Goal: Information Seeking & Learning: Learn about a topic

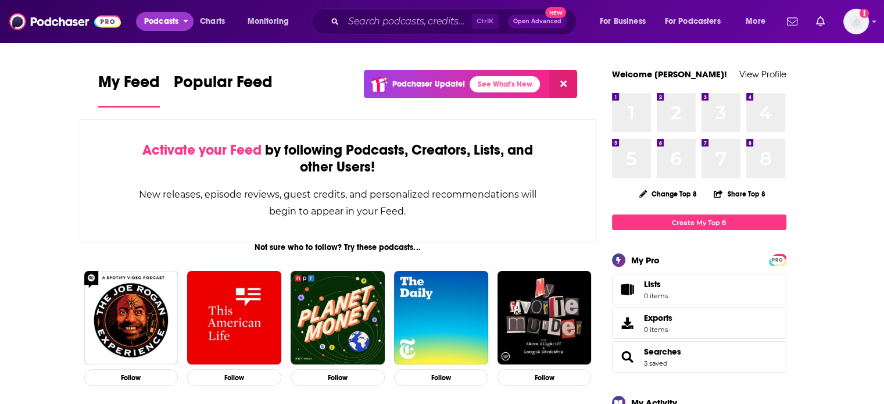
click at [153, 23] on span "Podcasts" at bounding box center [161, 21] width 34 height 16
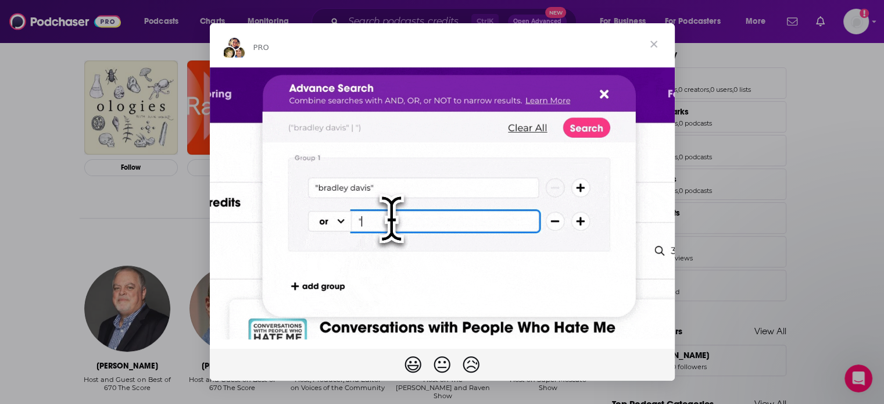
click at [649, 41] on span "Close" at bounding box center [654, 44] width 42 height 42
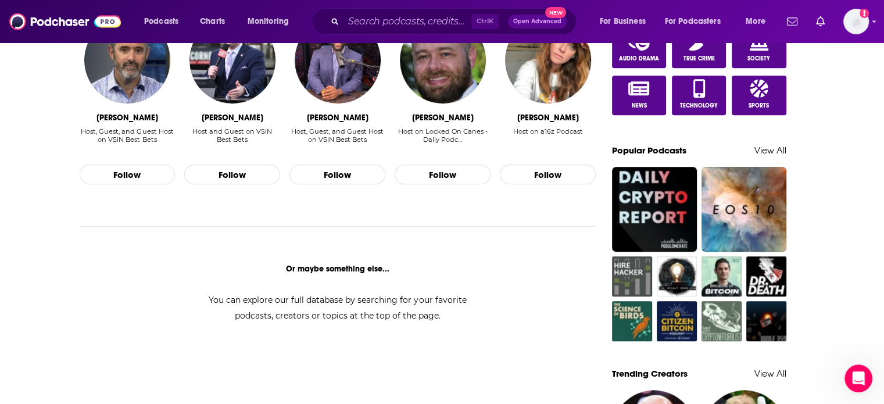
scroll to position [639, 0]
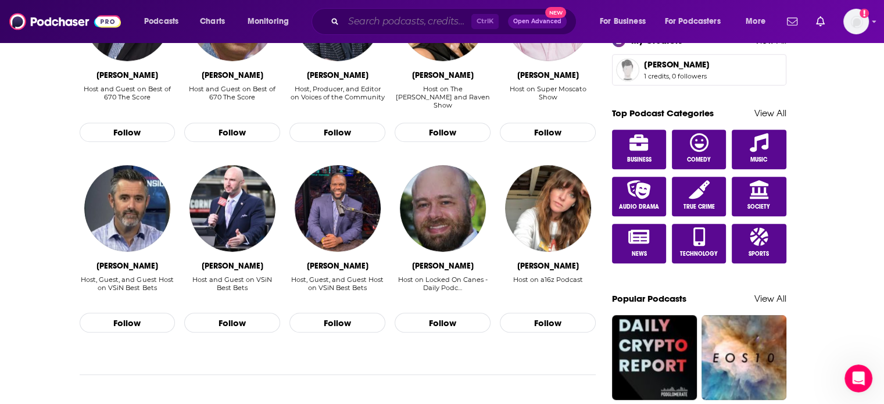
click at [377, 18] on input "Search podcasts, credits, & more..." at bounding box center [407, 21] width 128 height 19
click at [182, 19] on button "Podcasts" at bounding box center [165, 21] width 58 height 19
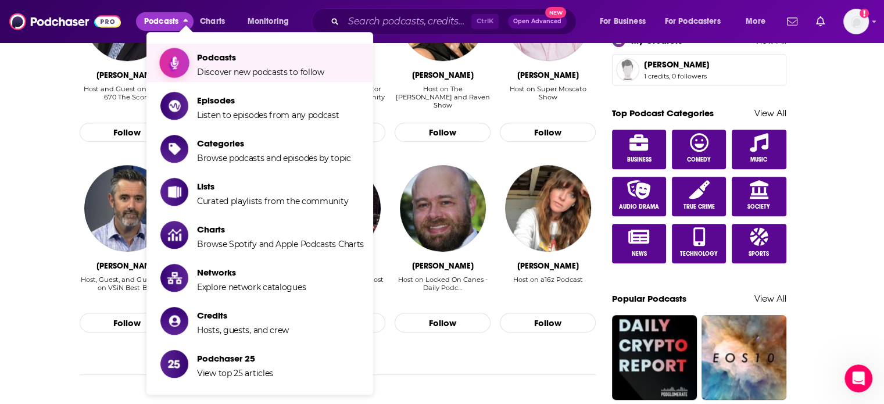
click at [237, 76] on span "Discover new podcasts to follow" at bounding box center [260, 72] width 127 height 10
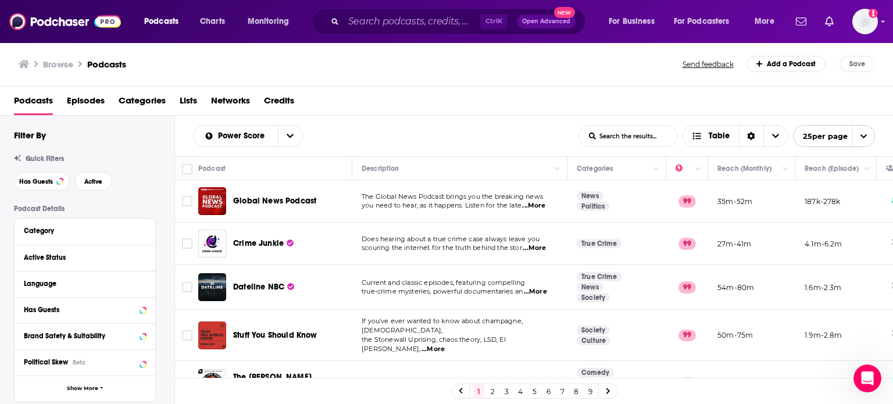
click at [153, 104] on span "Categories" at bounding box center [142, 103] width 47 height 24
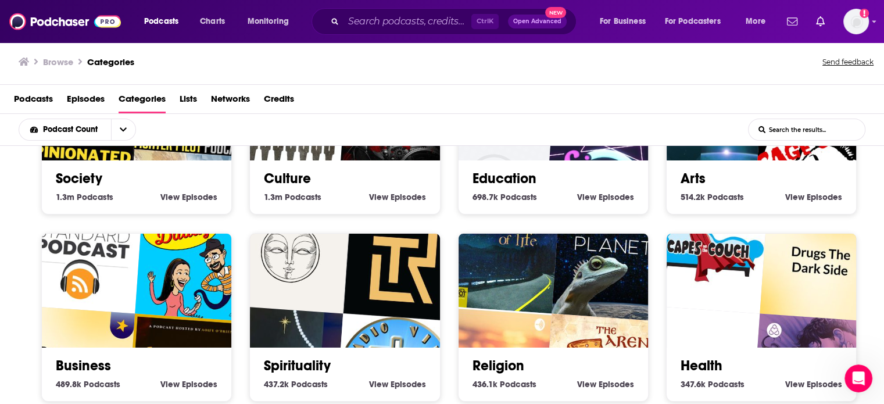
scroll to position [116, 0]
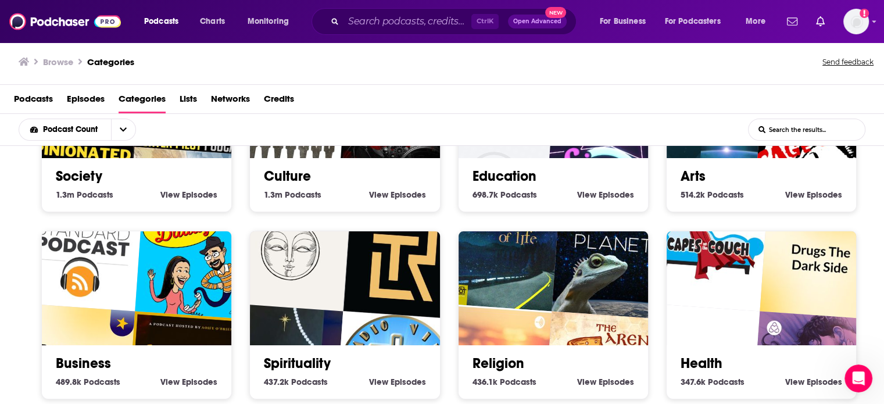
click at [666, 180] on div "Arts 514.2k Arts Podcasts View Arts Episodes" at bounding box center [761, 128] width 191 height 169
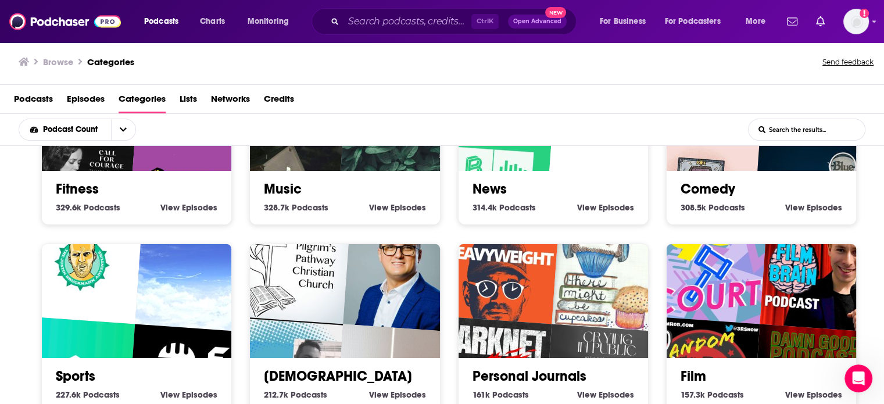
scroll to position [482, 0]
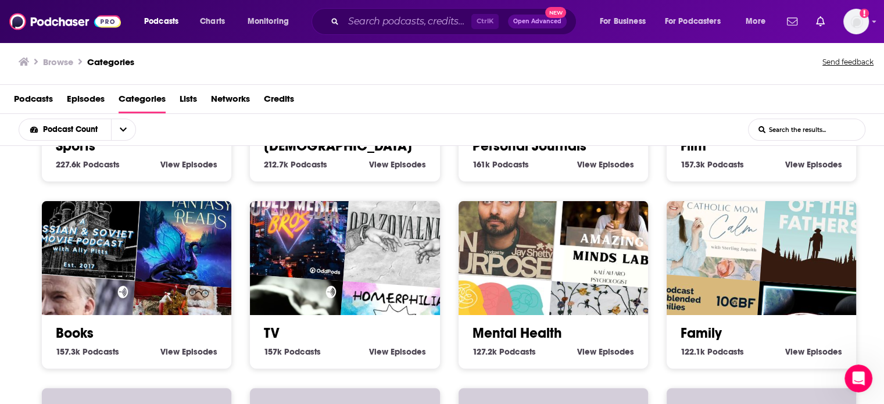
scroll to position [715, 0]
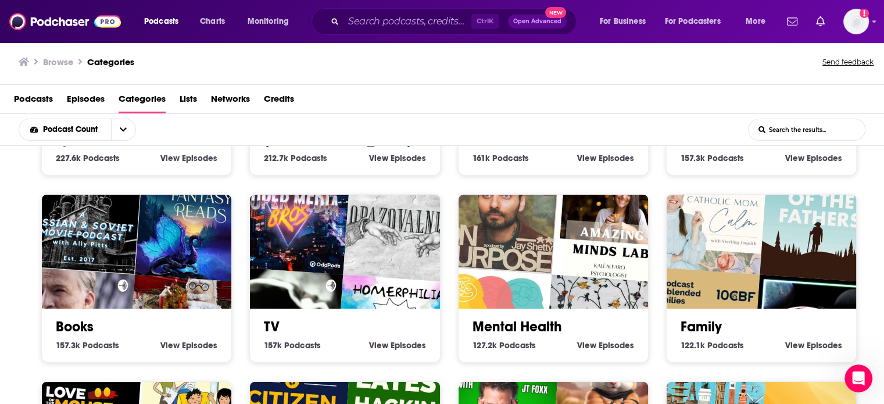
click at [108, 318] on h2 "Books" at bounding box center [137, 326] width 162 height 17
click at [78, 318] on link "Books" at bounding box center [75, 326] width 38 height 17
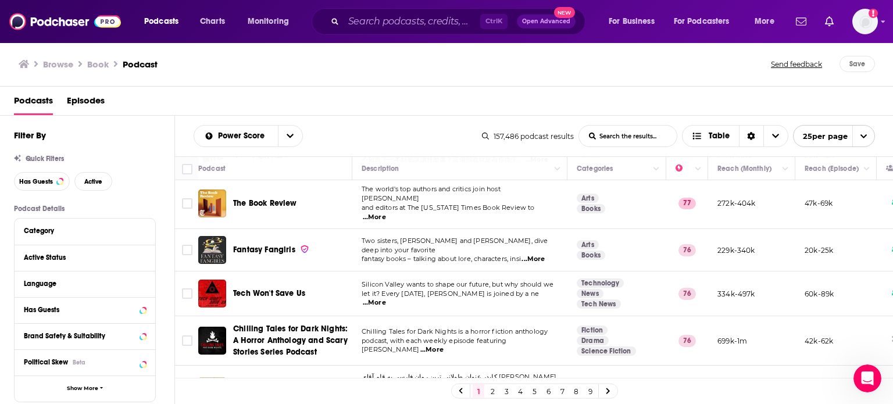
scroll to position [581, 0]
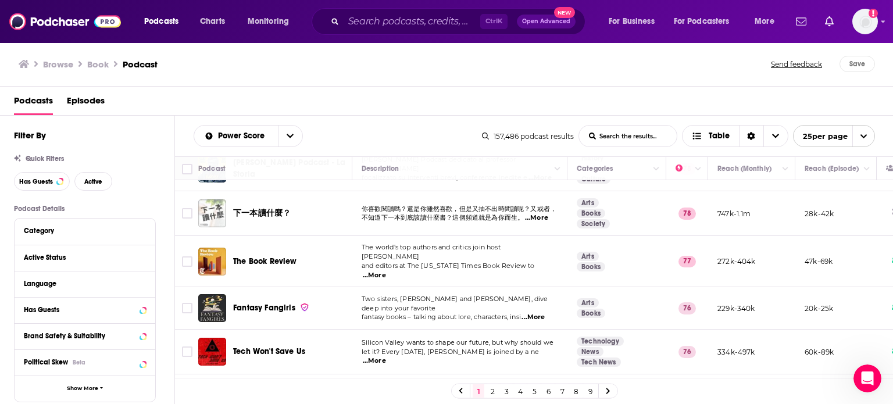
click at [411, 74] on div "Browse Book Podcast Send feedback Save" at bounding box center [446, 64] width 893 height 45
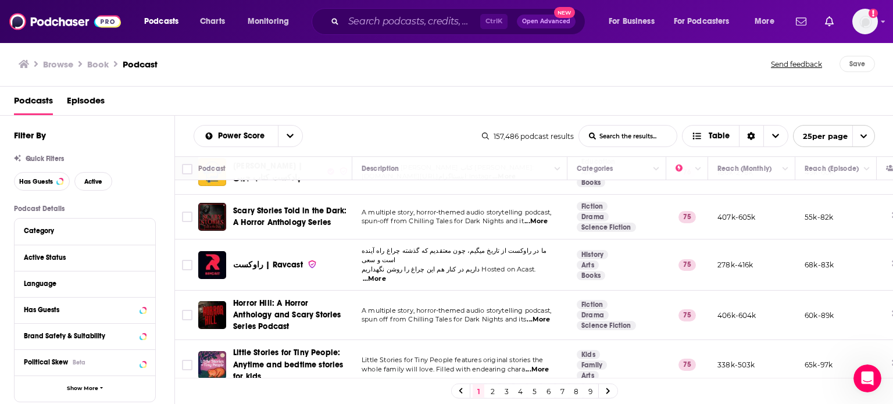
scroll to position [926, 0]
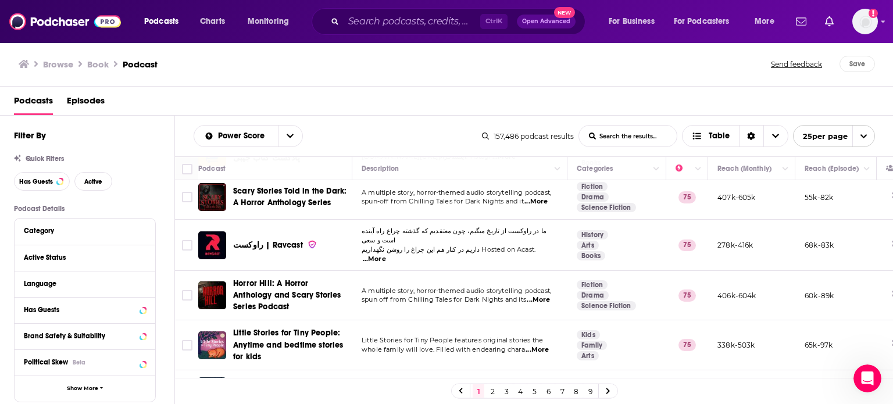
click at [496, 392] on link "2" at bounding box center [492, 391] width 12 height 14
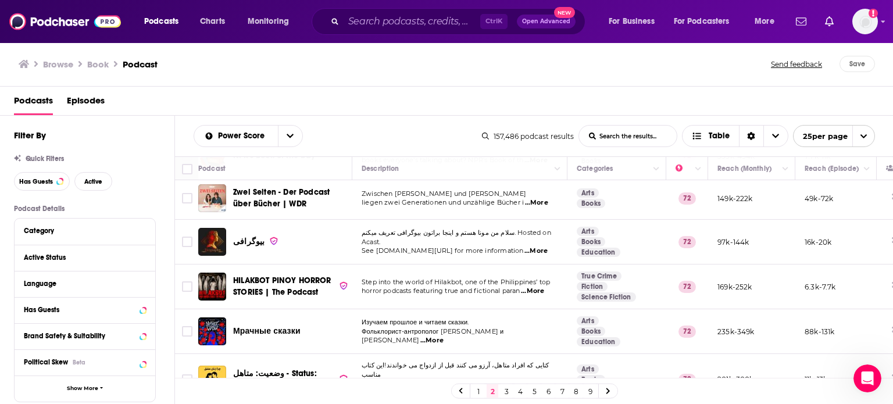
scroll to position [912, 0]
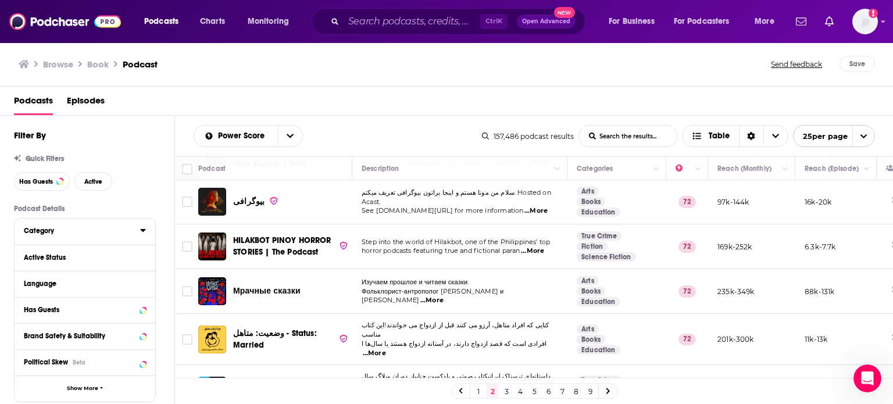
click at [145, 230] on icon at bounding box center [142, 230] width 5 height 3
click at [27, 269] on icon at bounding box center [28, 269] width 7 height 7
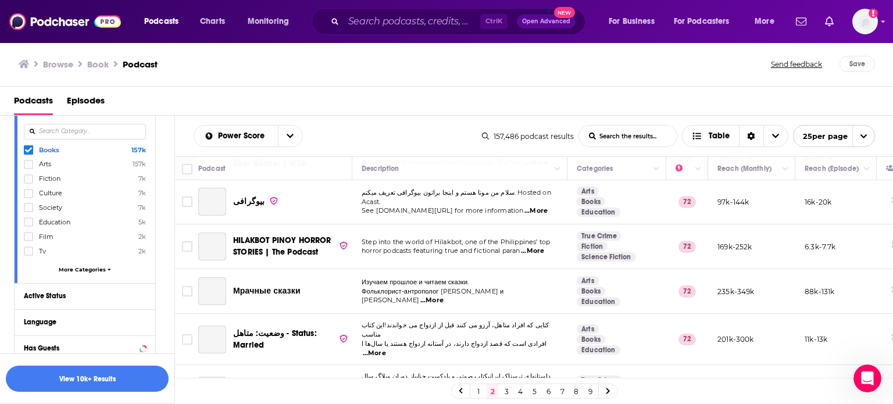
scroll to position [174, 0]
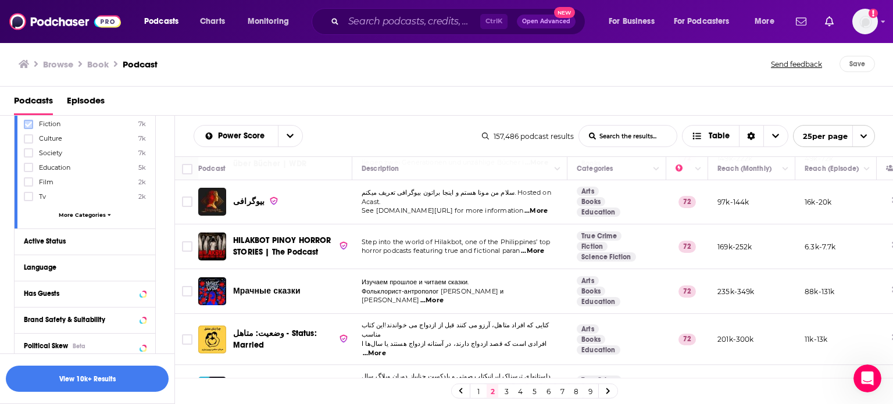
click at [25, 125] on icon at bounding box center [28, 124] width 7 height 7
click at [142, 241] on icon at bounding box center [142, 241] width 5 height 3
click at [133, 262] on icon "open menu" at bounding box center [135, 263] width 5 height 8
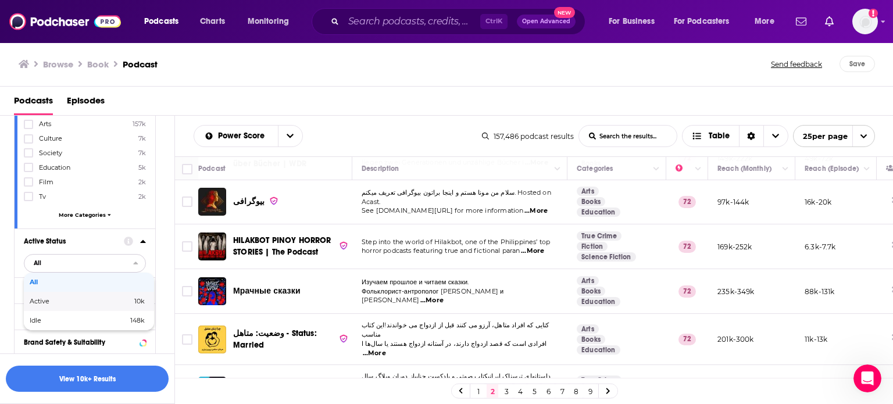
click at [112, 304] on span "10k" at bounding box center [118, 301] width 54 height 6
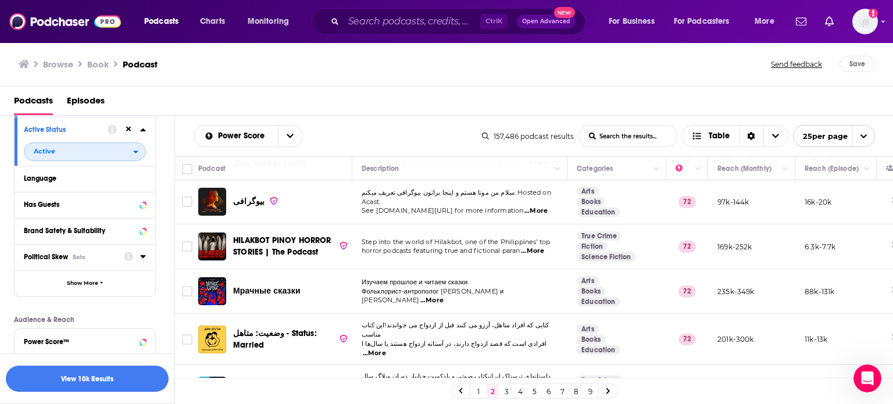
scroll to position [291, 0]
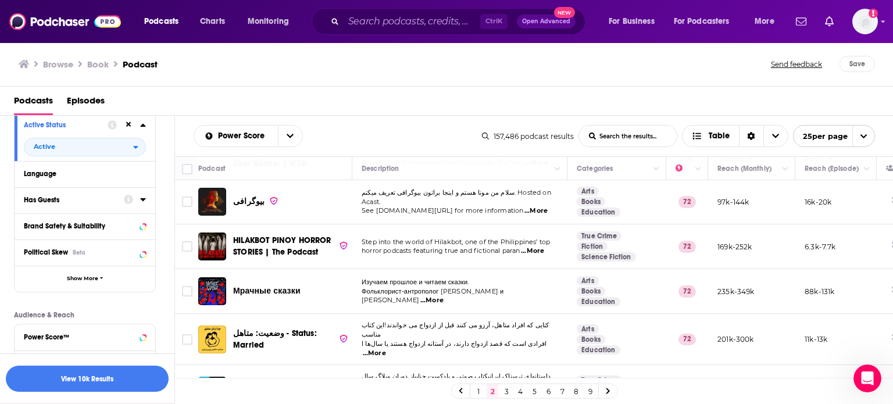
click at [143, 203] on icon at bounding box center [143, 199] width 6 height 9
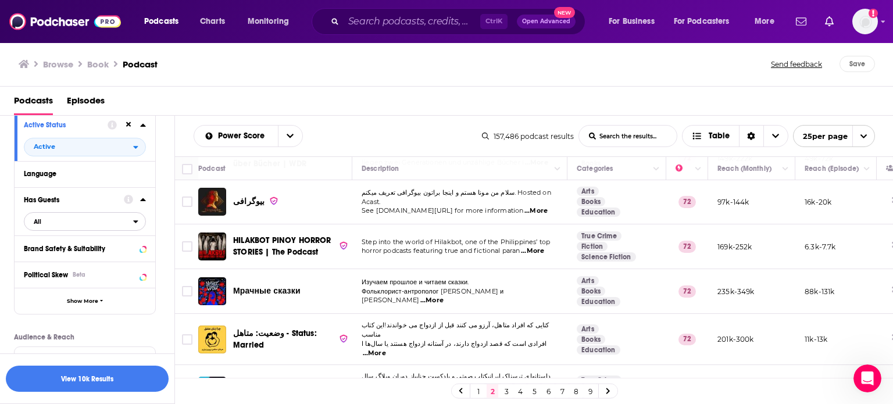
click at [61, 224] on span "All" at bounding box center [78, 221] width 109 height 15
click at [72, 257] on span "Has guests" at bounding box center [65, 260] width 70 height 6
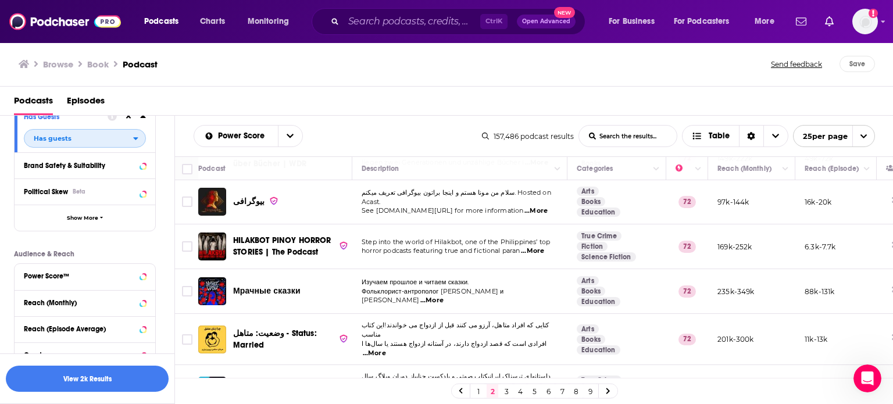
scroll to position [407, 0]
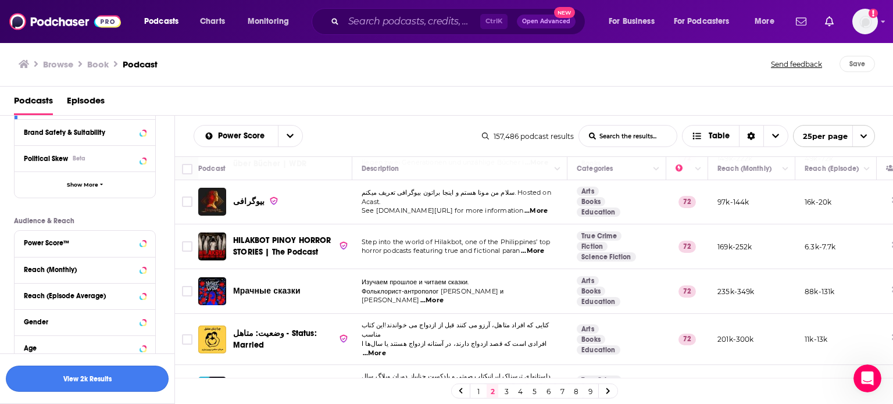
click at [74, 376] on button "View 2k Results" at bounding box center [87, 378] width 163 height 26
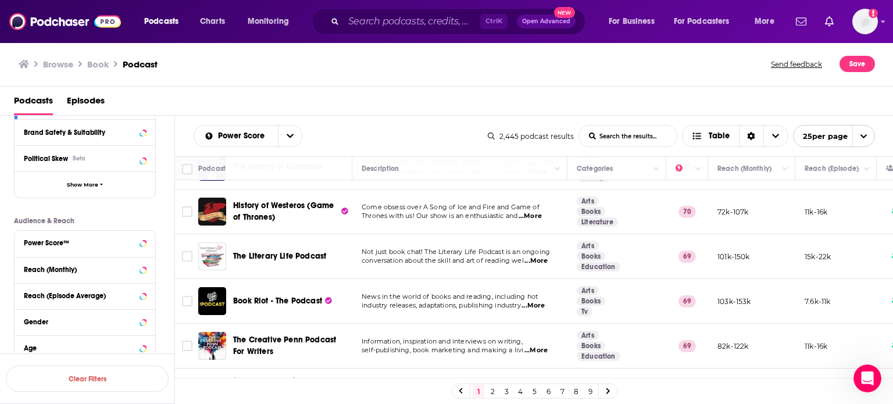
scroll to position [912, 0]
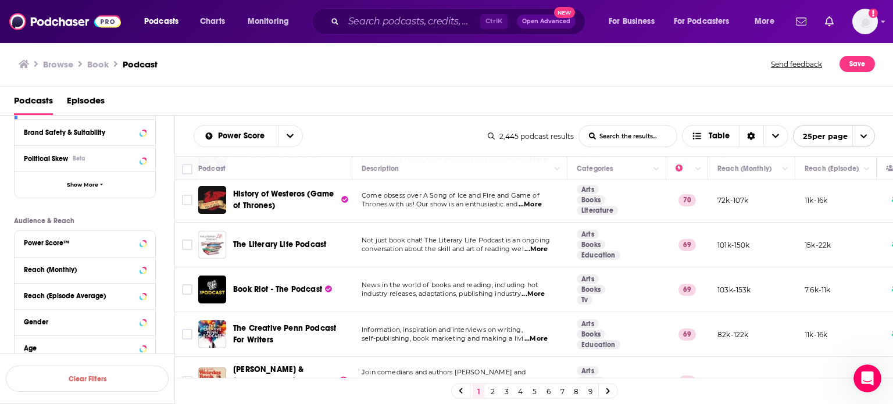
click at [486, 394] on div "1 2 3 4 5 6 7 8 9" at bounding box center [534, 390] width 167 height 15
click at [488, 394] on link "2" at bounding box center [492, 391] width 12 height 14
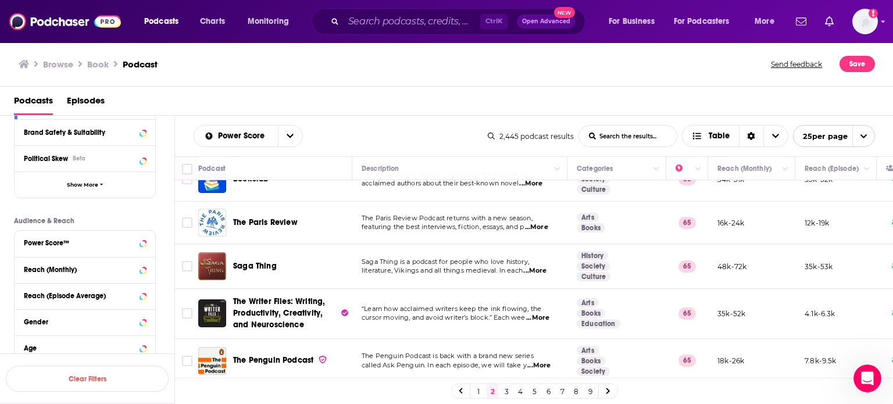
scroll to position [937, 0]
click at [502, 386] on link "3" at bounding box center [506, 391] width 12 height 14
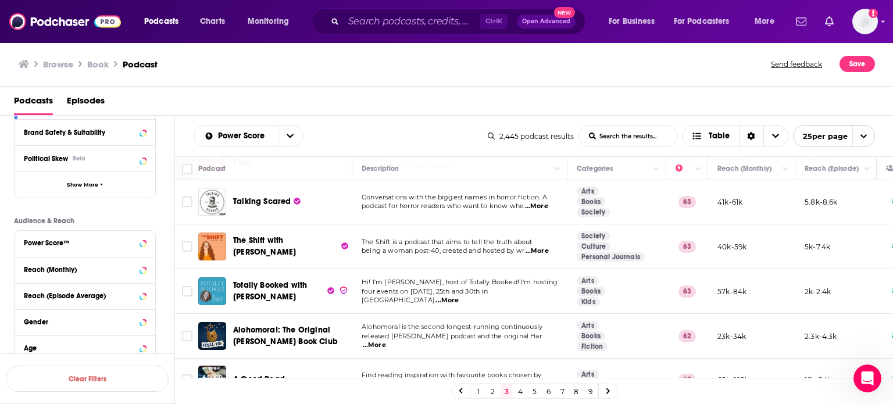
scroll to position [916, 0]
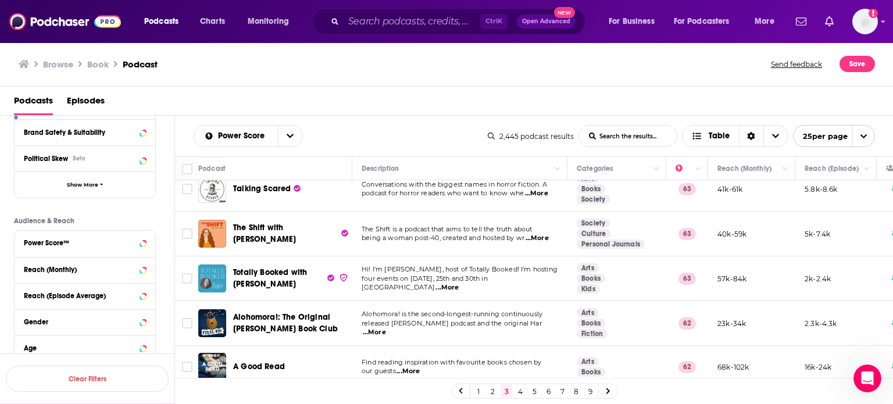
click at [521, 393] on link "4" at bounding box center [520, 391] width 12 height 14
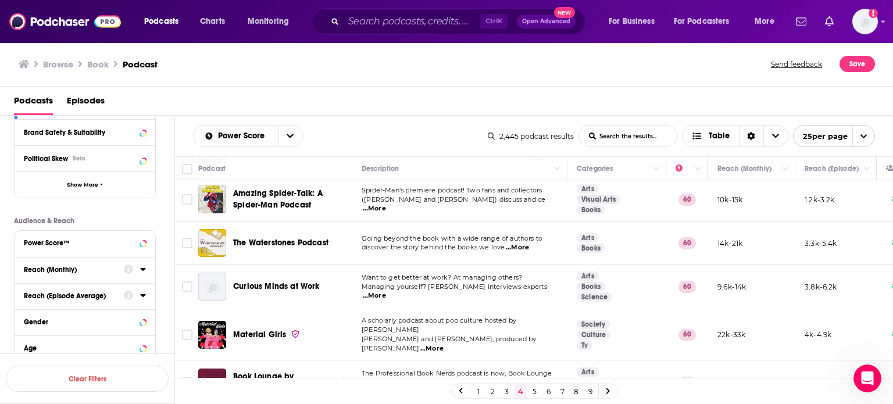
scroll to position [902, 0]
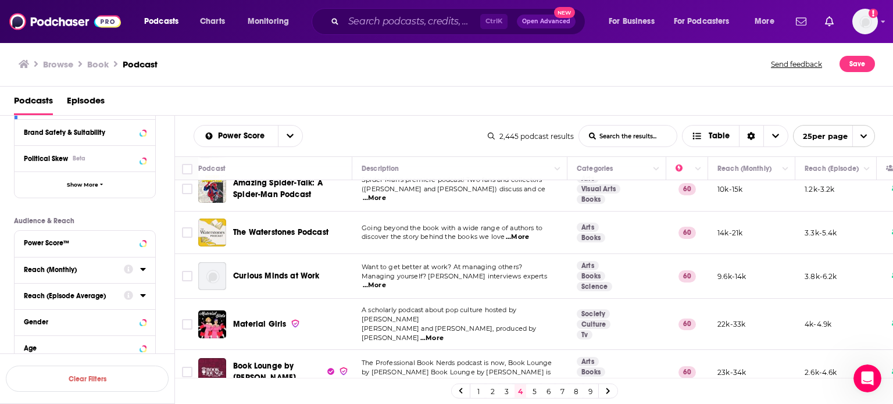
click at [435, 377] on span "...More" at bounding box center [423, 381] width 23 height 9
click at [531, 394] on link "5" at bounding box center [534, 391] width 12 height 14
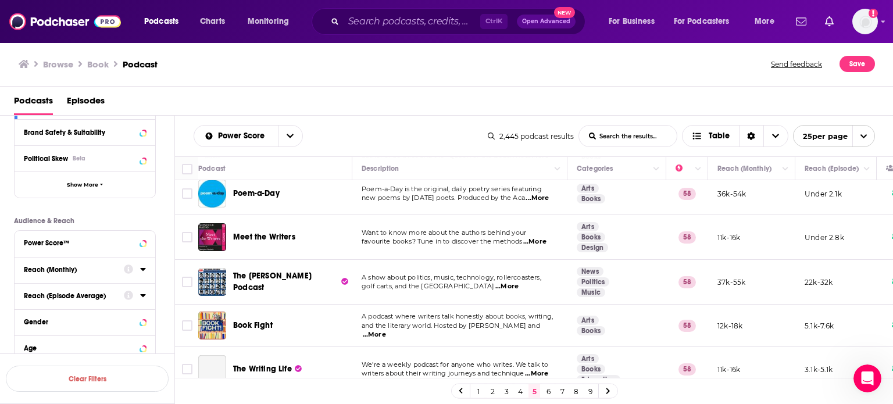
scroll to position [919, 0]
